Goal: Task Accomplishment & Management: Use online tool/utility

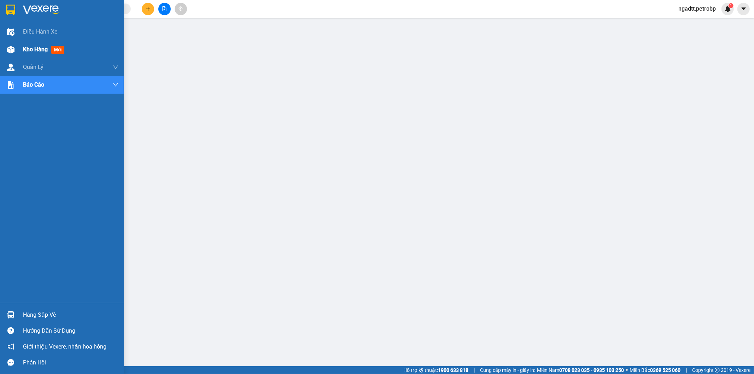
click at [31, 55] on div "Kho hàng mới" at bounding box center [70, 50] width 95 height 18
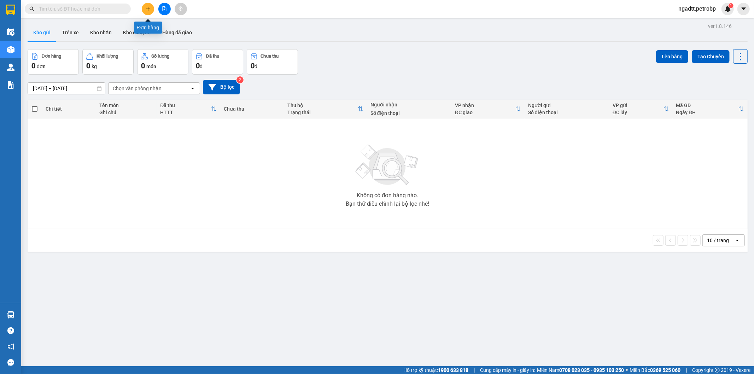
click at [149, 6] on button at bounding box center [148, 9] width 12 height 12
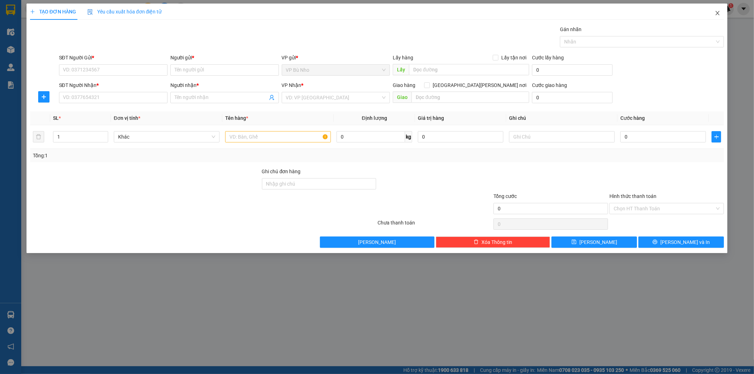
click at [716, 13] on icon "close" at bounding box center [717, 13] width 6 height 6
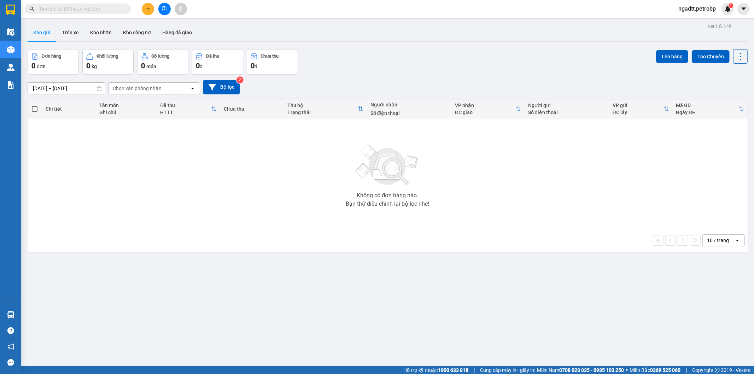
click at [88, 8] on input "text" at bounding box center [80, 9] width 83 height 8
click at [104, 9] on input "text" at bounding box center [80, 9] width 83 height 8
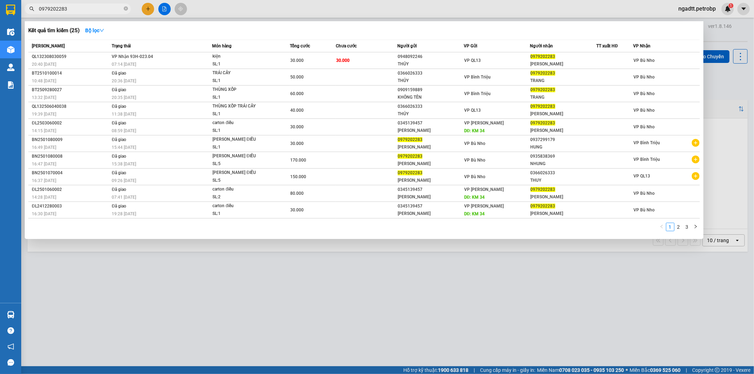
type input "0979202283"
drag, startPoint x: 558, startPoint y: 90, endPoint x: 529, endPoint y: 90, distance: 28.3
click at [530, 90] on td "0979202283 TRANG" at bounding box center [563, 94] width 66 height 17
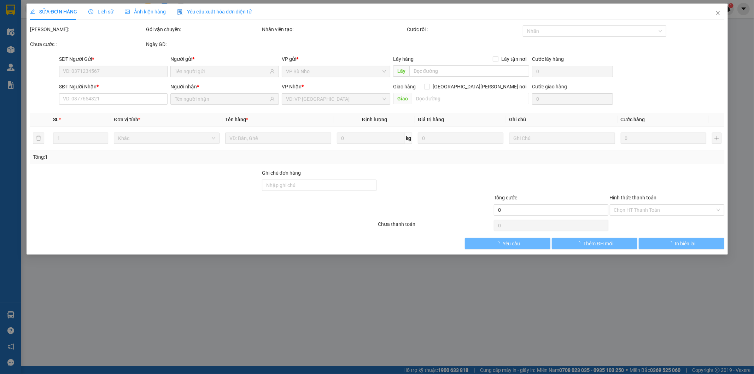
type input "0909159889"
type input "KHÔNG TÊN"
type input "0979202283"
type input "TRANG"
type input "60.000"
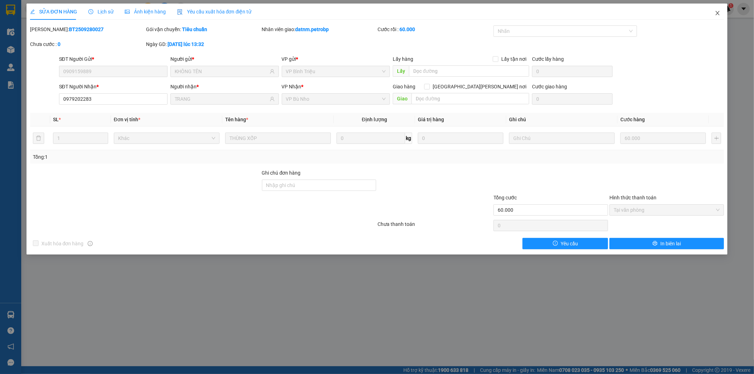
click at [714, 12] on span "Close" at bounding box center [717, 14] width 20 height 20
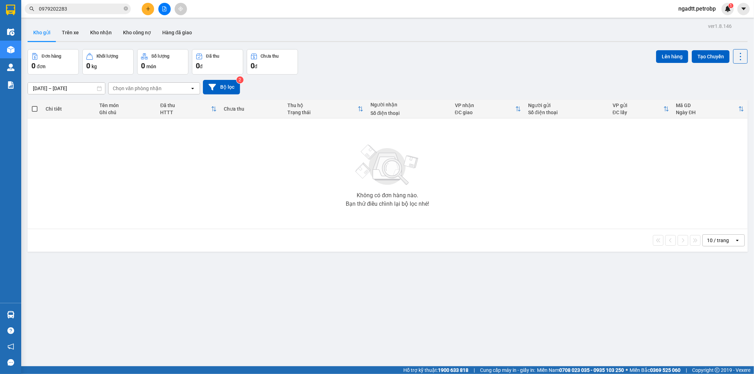
click at [96, 11] on input "0979202283" at bounding box center [80, 9] width 83 height 8
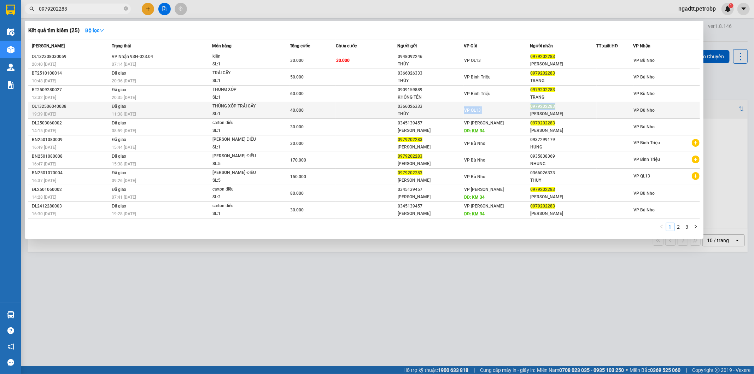
drag, startPoint x: 563, startPoint y: 105, endPoint x: 528, endPoint y: 107, distance: 34.3
click at [528, 107] on tr "QL132506040038 19:39 [DATE] Đã giao 11:38 [DATE] THÙNG XỐP TRÁI CÂY SL: 1 40.00…" at bounding box center [363, 110] width 671 height 17
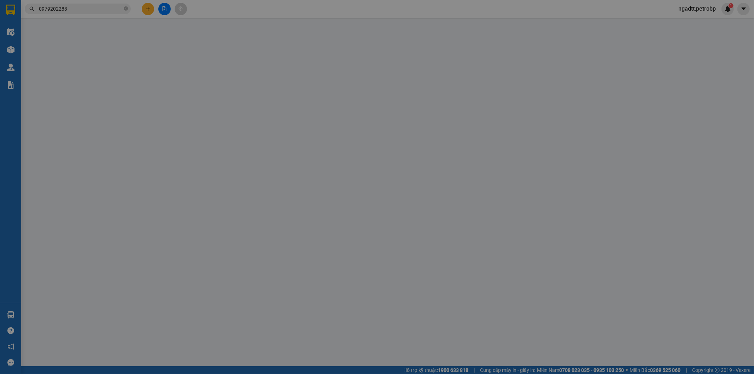
click at [531, 107] on div "Total Paid Fee Total UnPaid Fee Cash Collection Total Fee Mã ĐH: Gói vận chuyển…" at bounding box center [377, 137] width 694 height 224
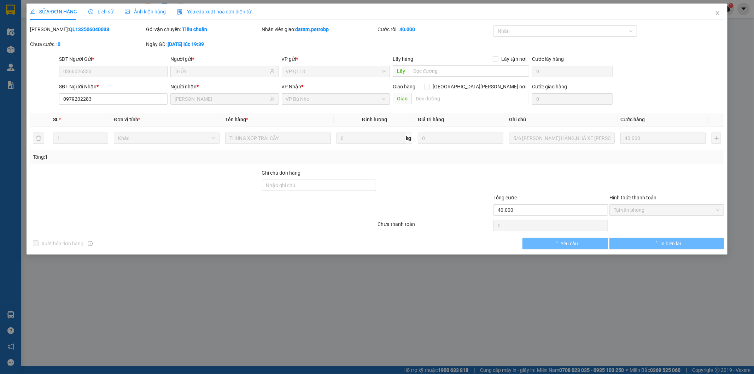
type input "0366026333"
type input "THỦY"
type input "0979202283"
type input "[PERSON_NAME]"
type input "40.000"
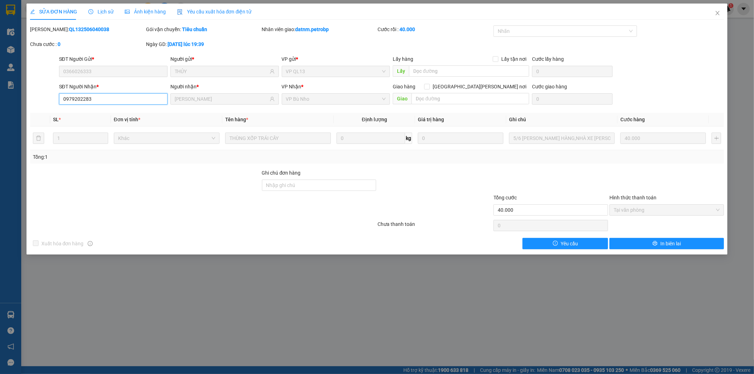
click at [118, 100] on input "0979202283" at bounding box center [113, 98] width 108 height 11
click at [719, 13] on icon "close" at bounding box center [717, 13] width 6 height 6
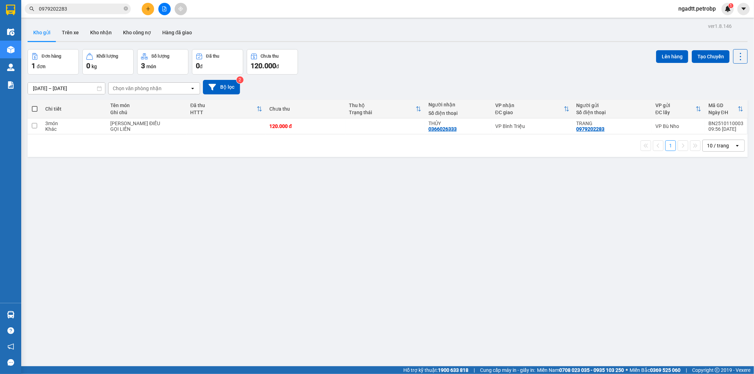
drag, startPoint x: 69, startPoint y: 34, endPoint x: 48, endPoint y: 37, distance: 21.0
click at [69, 34] on button "Trên xe" at bounding box center [70, 32] width 28 height 17
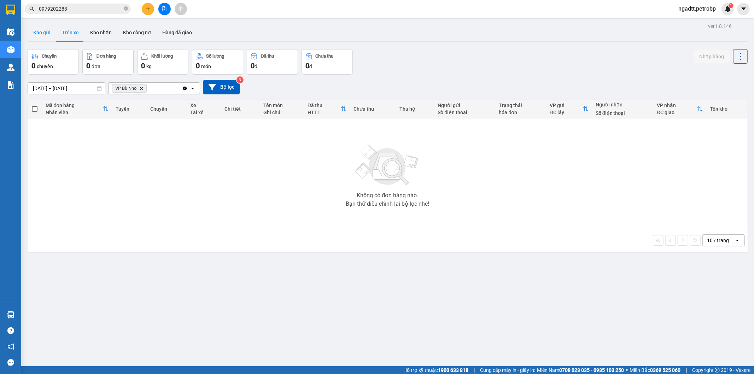
click at [44, 37] on button "Kho gửi" at bounding box center [42, 32] width 29 height 17
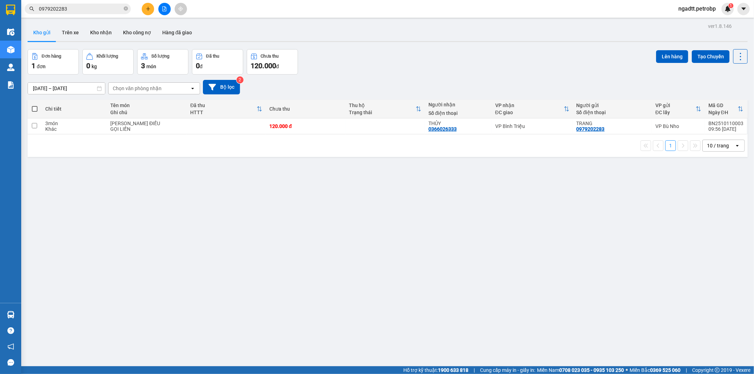
scroll to position [33, 0]
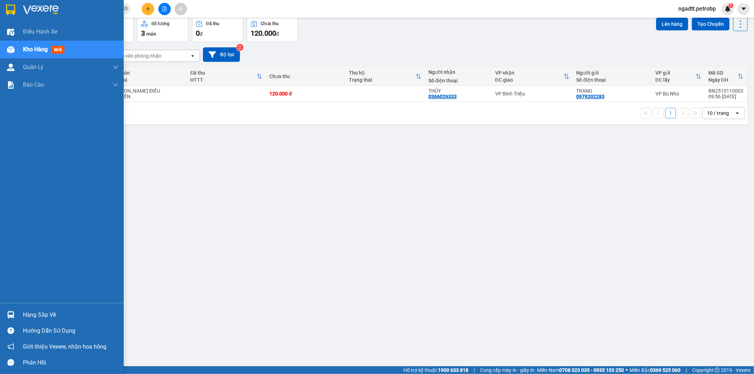
click at [19, 312] on div "Hàng sắp về" at bounding box center [62, 315] width 124 height 16
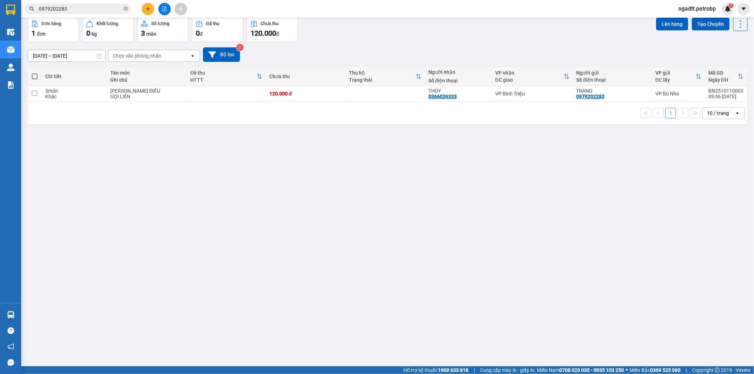
click at [396, 313] on section "Kết quả [PERSON_NAME] ( 25 ) Bộ lọc Mã ĐH Trạng thái Món hàng [PERSON_NAME] [PE…" at bounding box center [377, 187] width 754 height 374
